Goal: Navigation & Orientation: Understand site structure

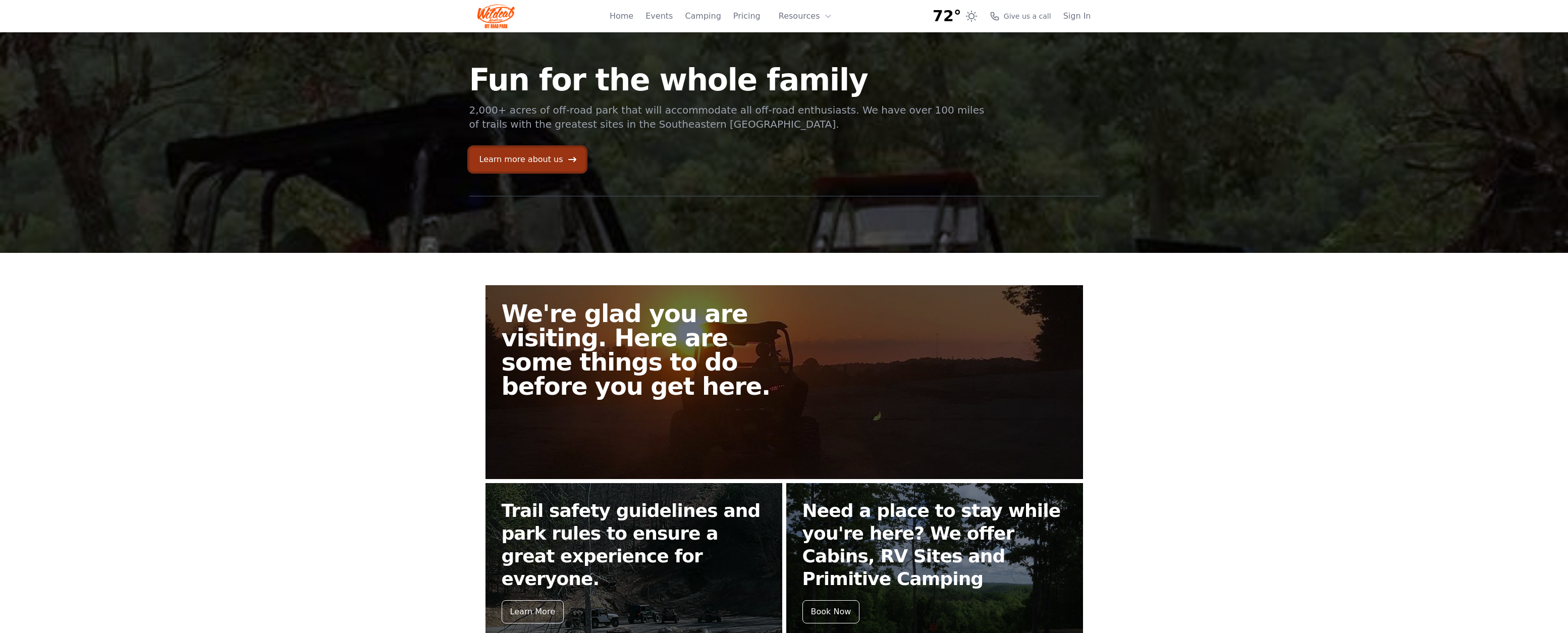
click at [548, 158] on link "Learn more about us" at bounding box center [527, 159] width 116 height 24
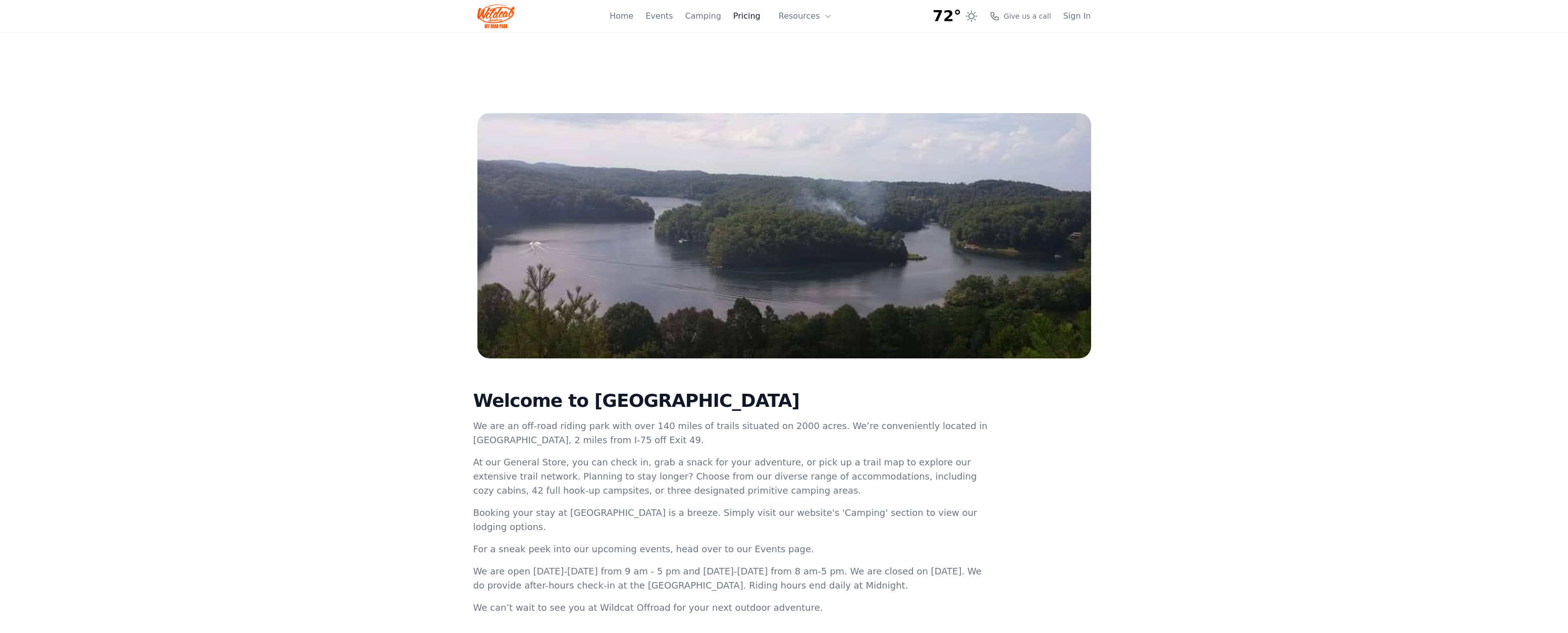
click at [754, 15] on link "Pricing" at bounding box center [747, 16] width 27 height 12
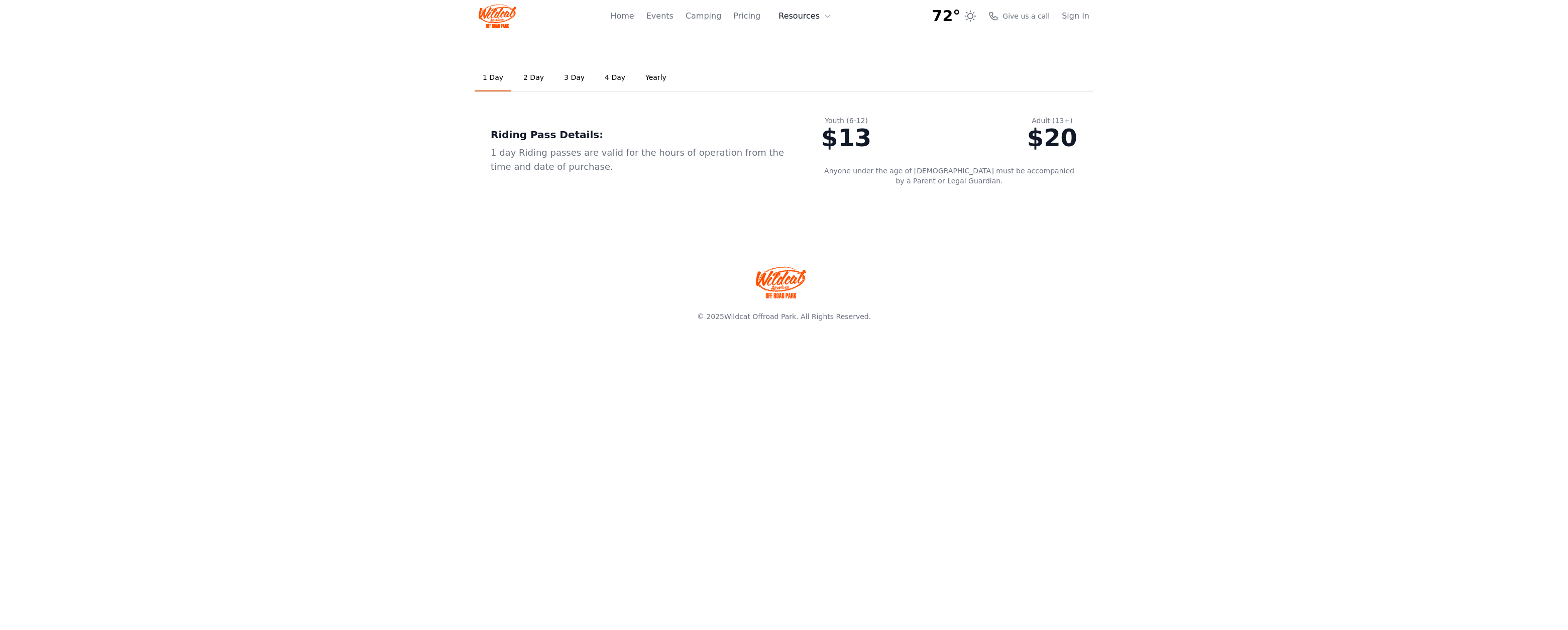
click at [810, 12] on button "Resources" at bounding box center [805, 16] width 65 height 20
click at [810, 60] on link "FAQ" at bounding box center [821, 60] width 97 height 18
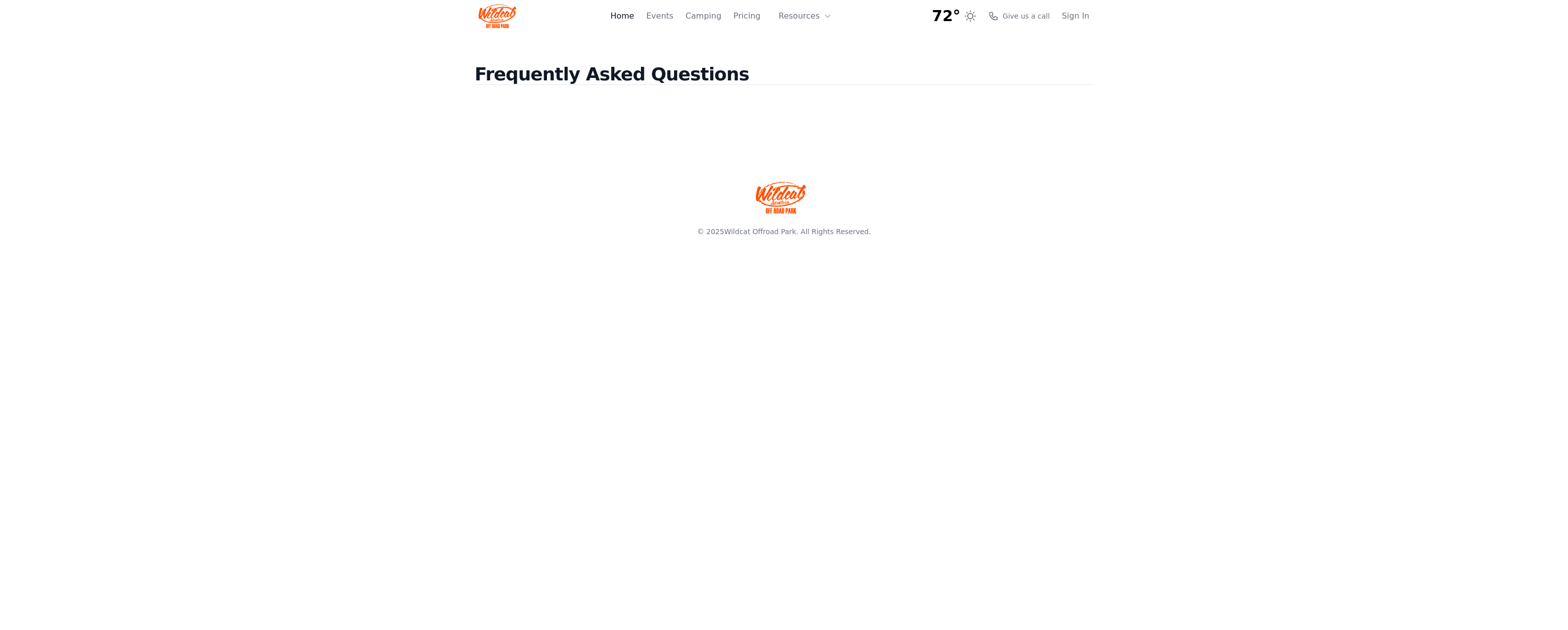
click at [634, 16] on link "Home" at bounding box center [622, 16] width 24 height 12
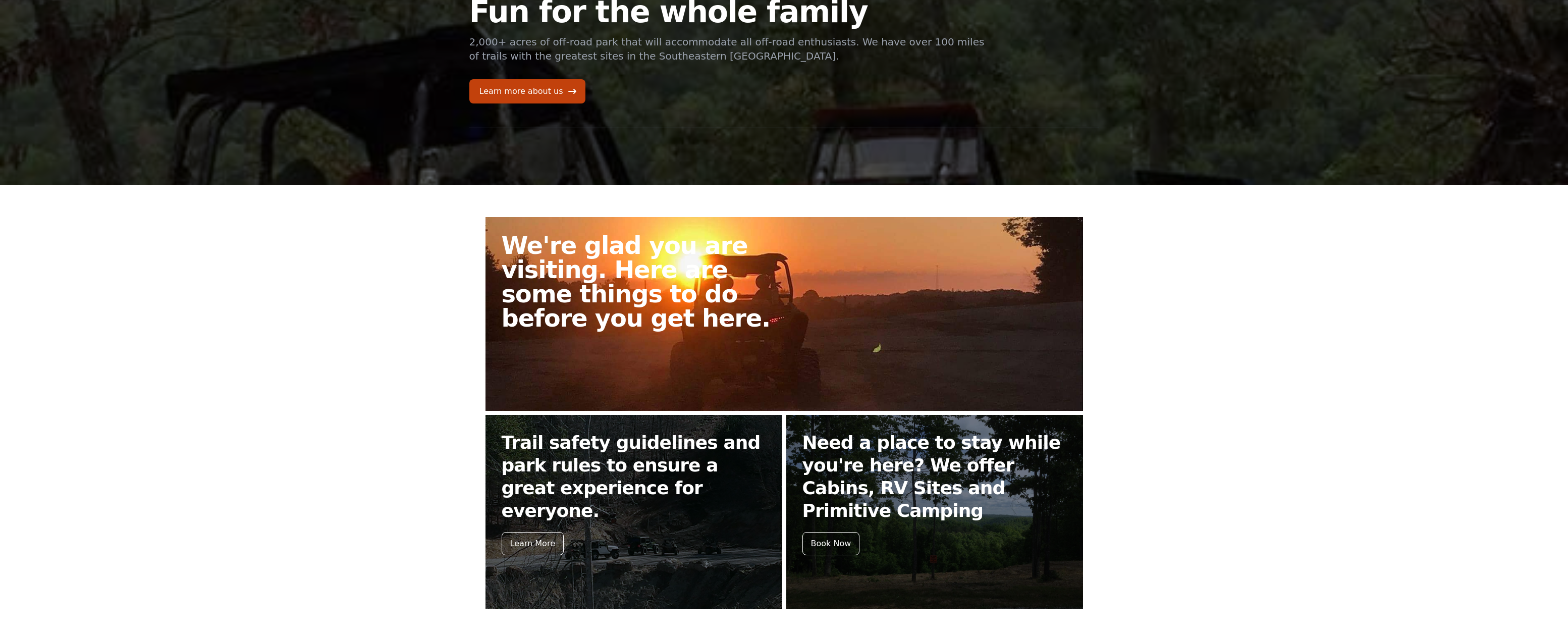
scroll to position [101, 0]
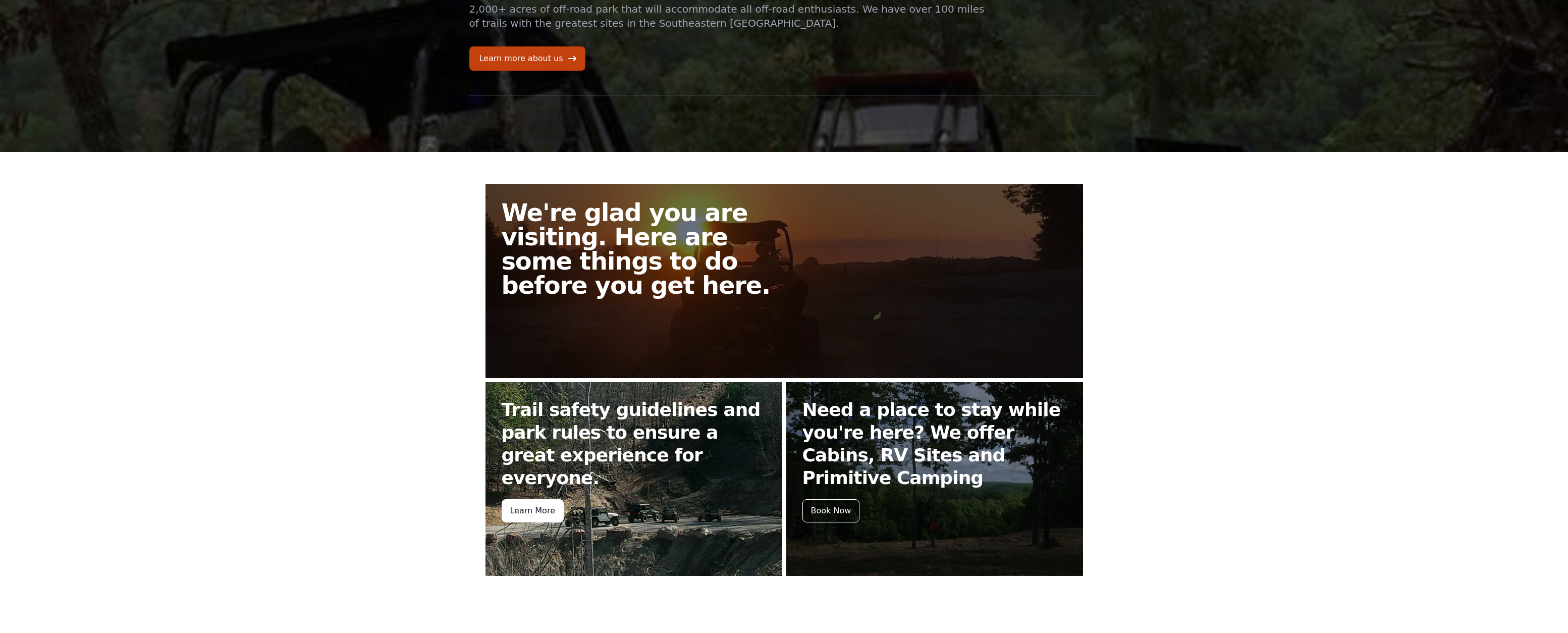
click at [531, 499] on div "Learn More" at bounding box center [533, 510] width 62 height 23
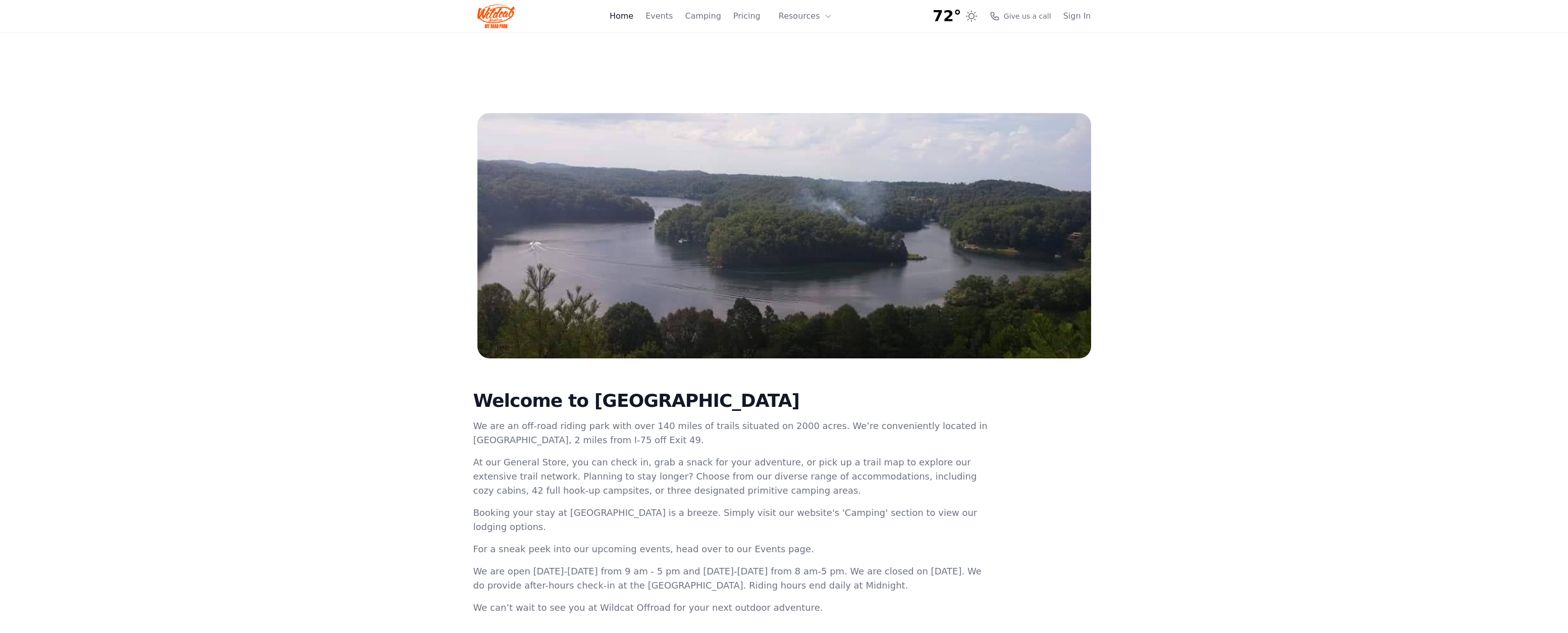
click at [633, 16] on link "Home" at bounding box center [622, 16] width 24 height 12
